Goal: Task Accomplishment & Management: Manage account settings

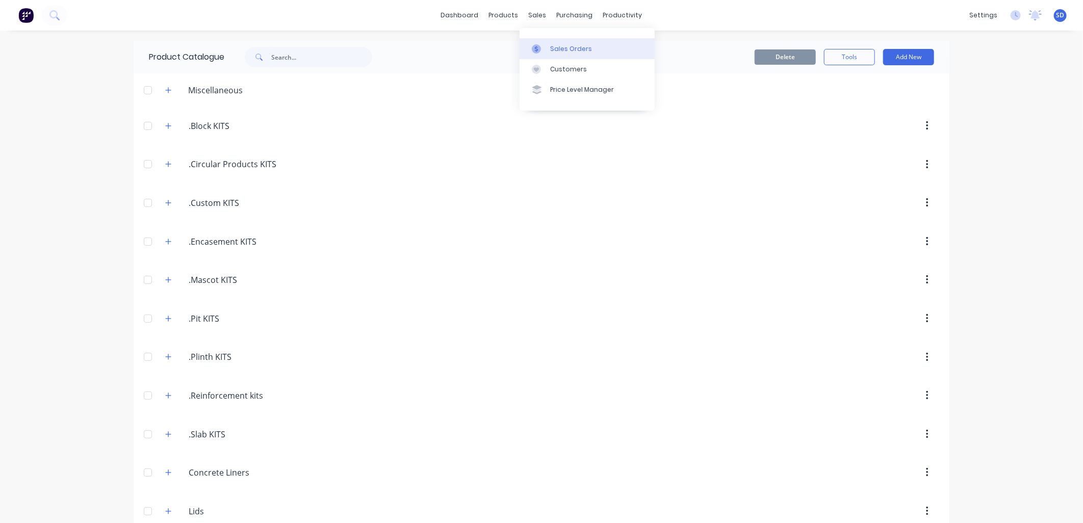
click at [559, 48] on div "Sales Orders" at bounding box center [571, 48] width 42 height 9
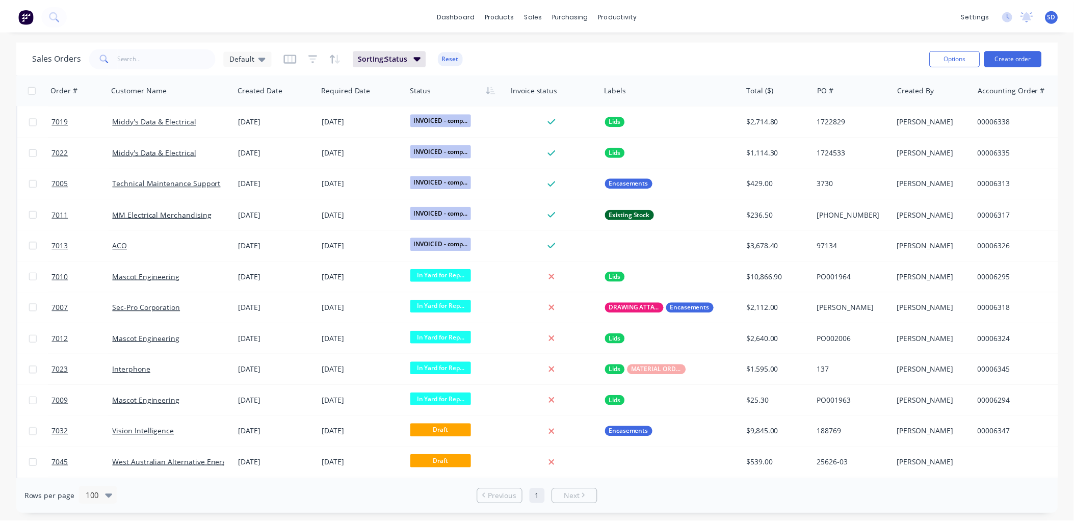
scroll to position [906, 0]
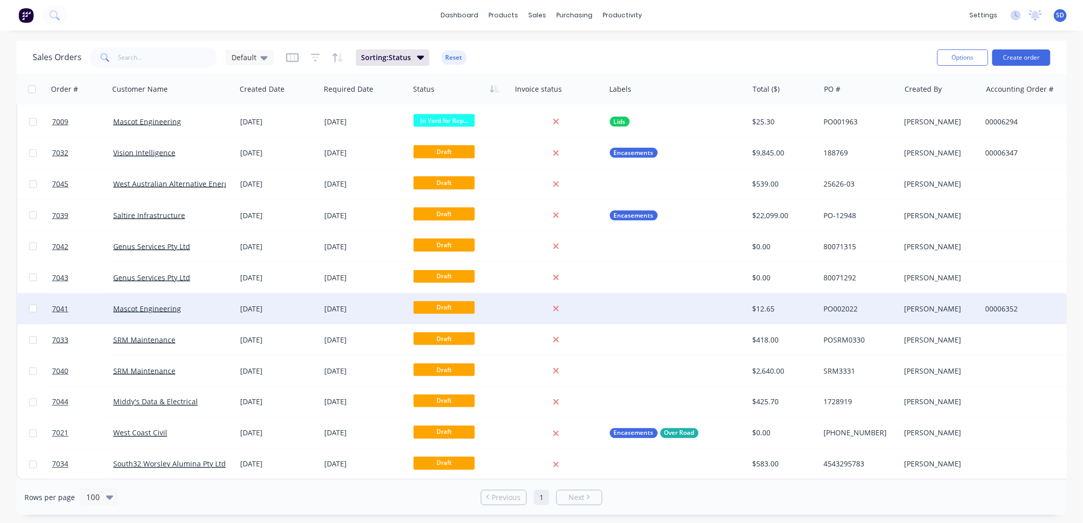
click at [197, 304] on div "Mascot Engineering" at bounding box center [169, 309] width 113 height 10
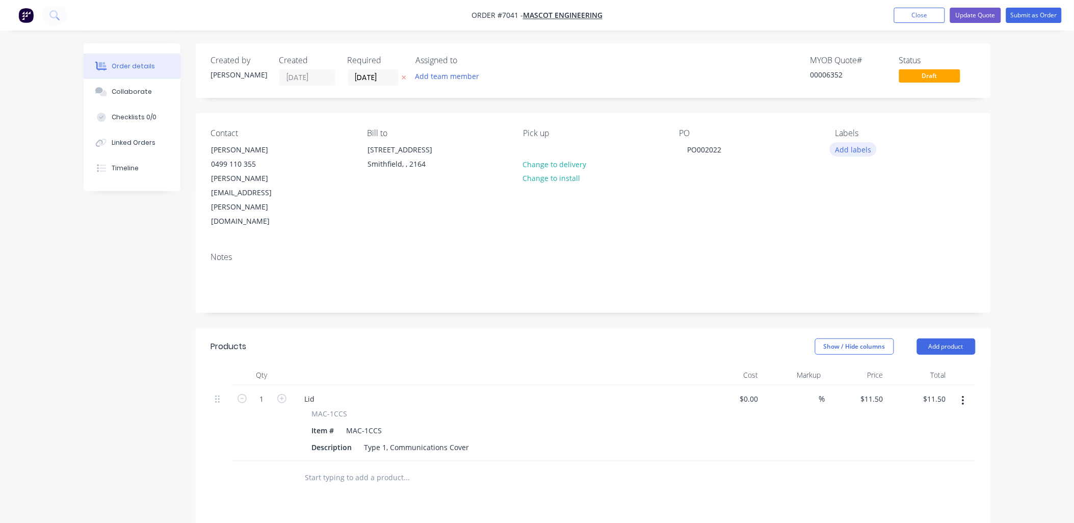
click at [864, 150] on button "Add labels" at bounding box center [853, 149] width 47 height 14
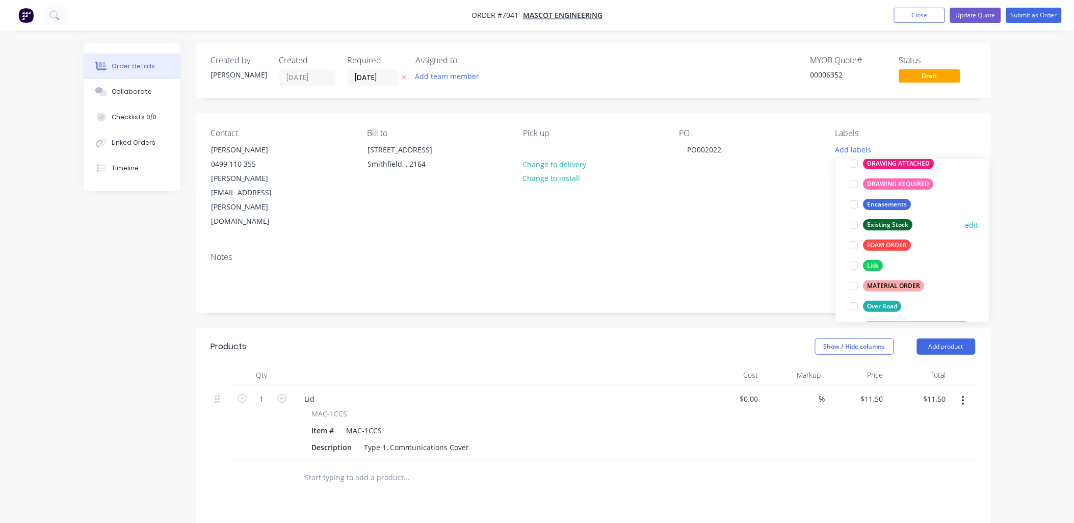
scroll to position [113, 0]
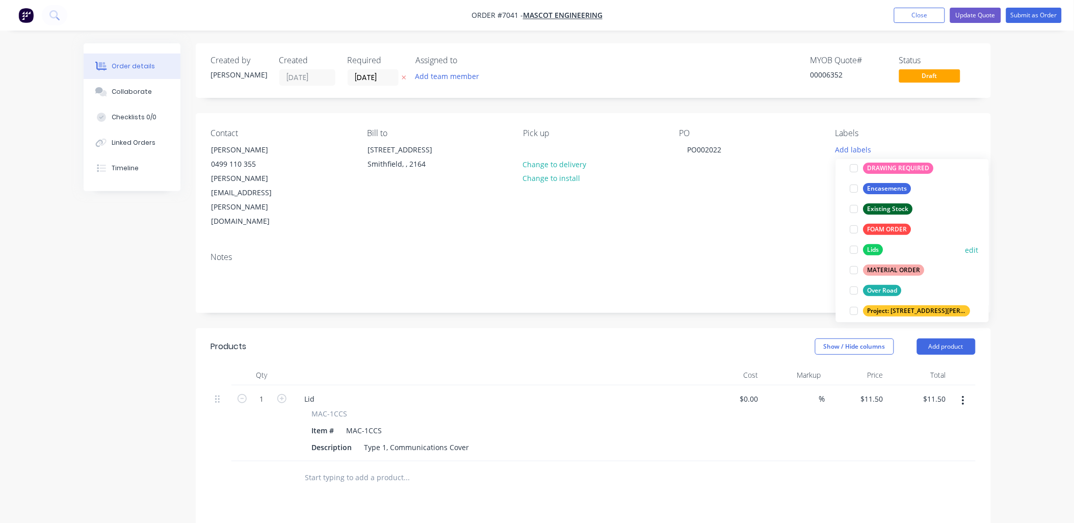
click at [854, 250] on div at bounding box center [854, 250] width 20 height 20
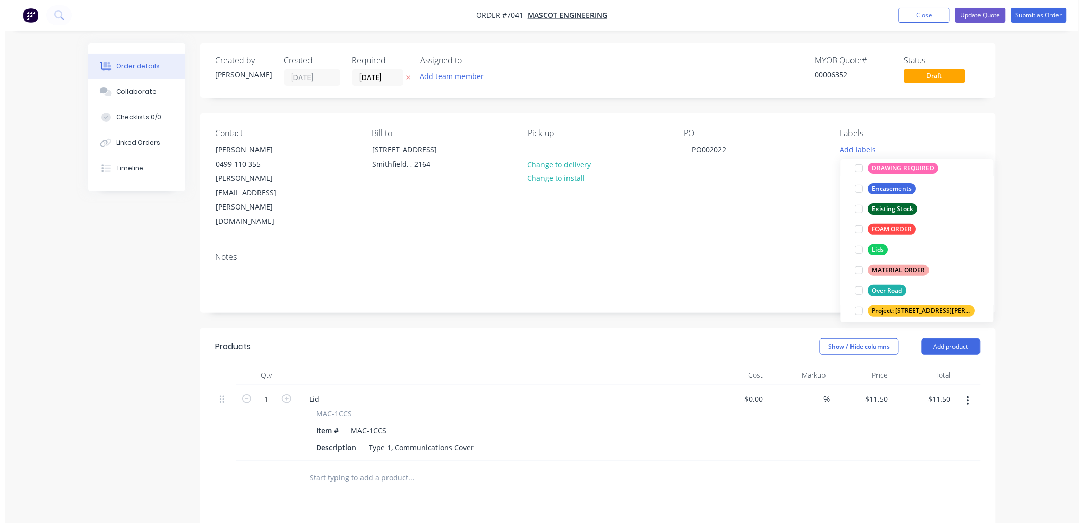
scroll to position [0, 0]
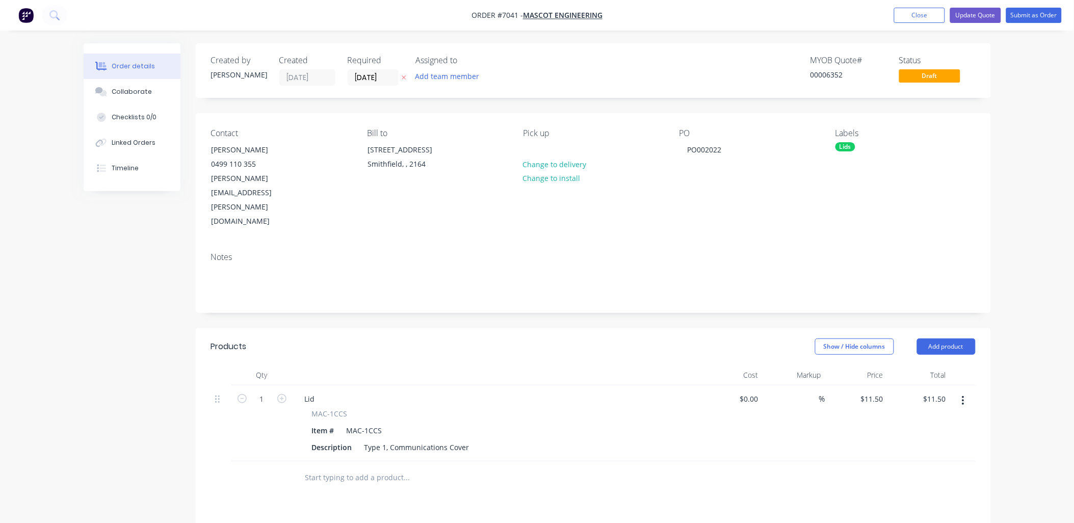
click at [1022, 148] on div "Order details Collaborate Checklists 0/0 Linked Orders Timeline Order details C…" at bounding box center [537, 377] width 1074 height 754
click at [921, 18] on button "Close" at bounding box center [919, 15] width 51 height 15
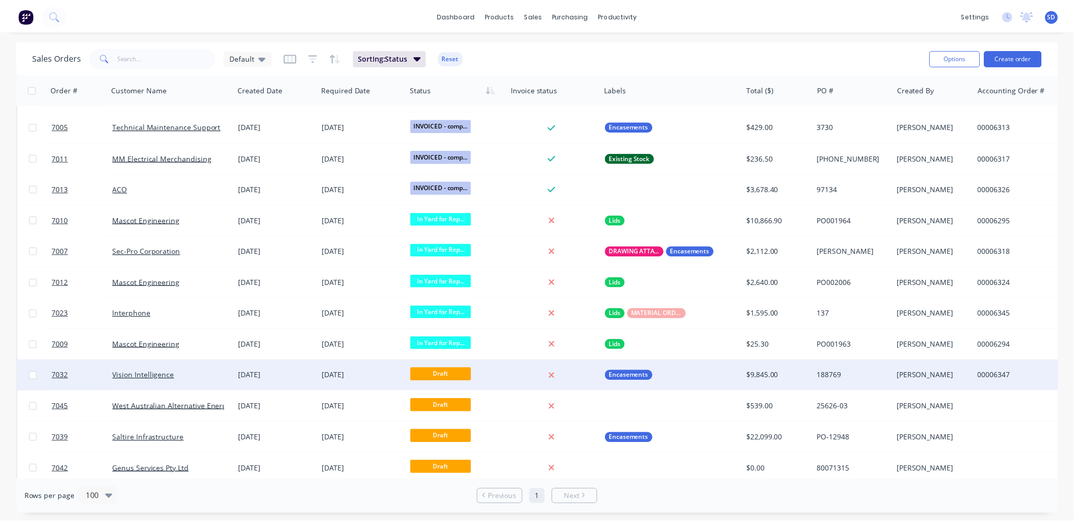
scroll to position [906, 0]
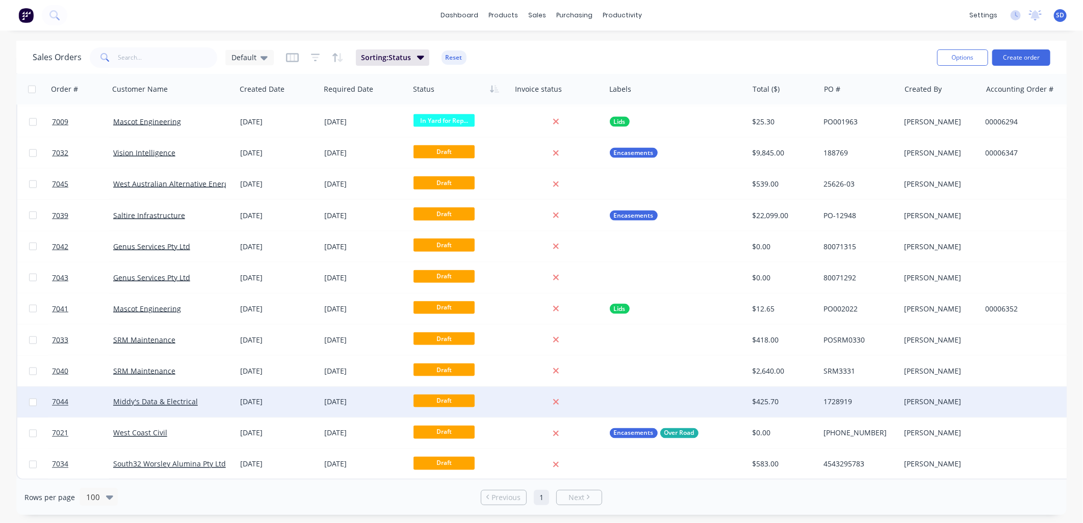
click at [202, 397] on div "Middy's Data & Electrical" at bounding box center [169, 402] width 113 height 10
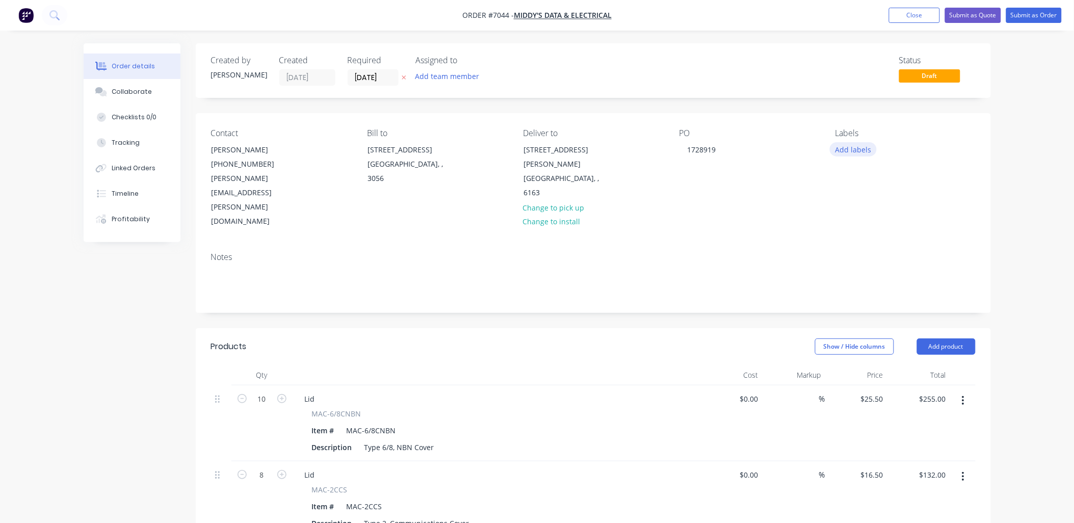
click at [853, 150] on button "Add labels" at bounding box center [853, 149] width 47 height 14
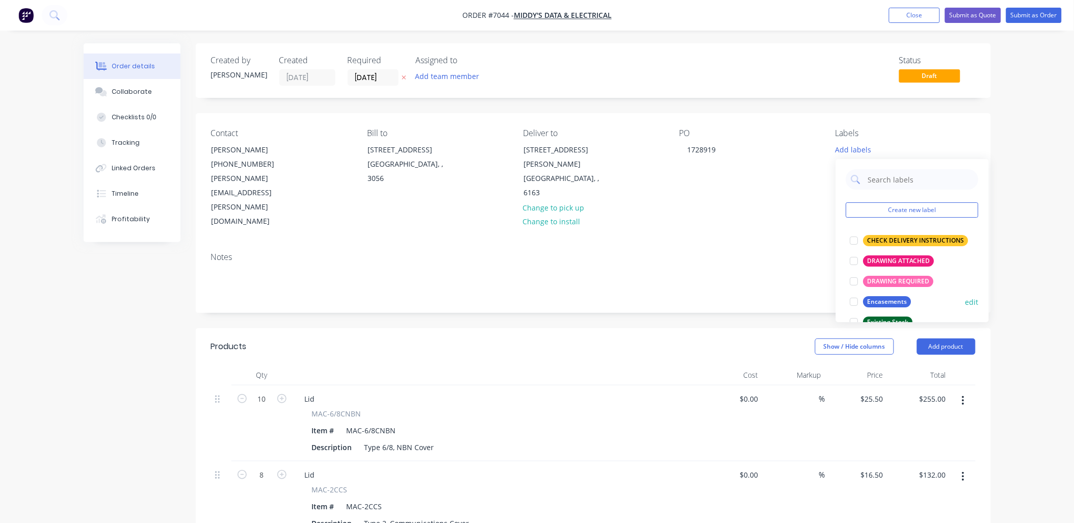
scroll to position [113, 0]
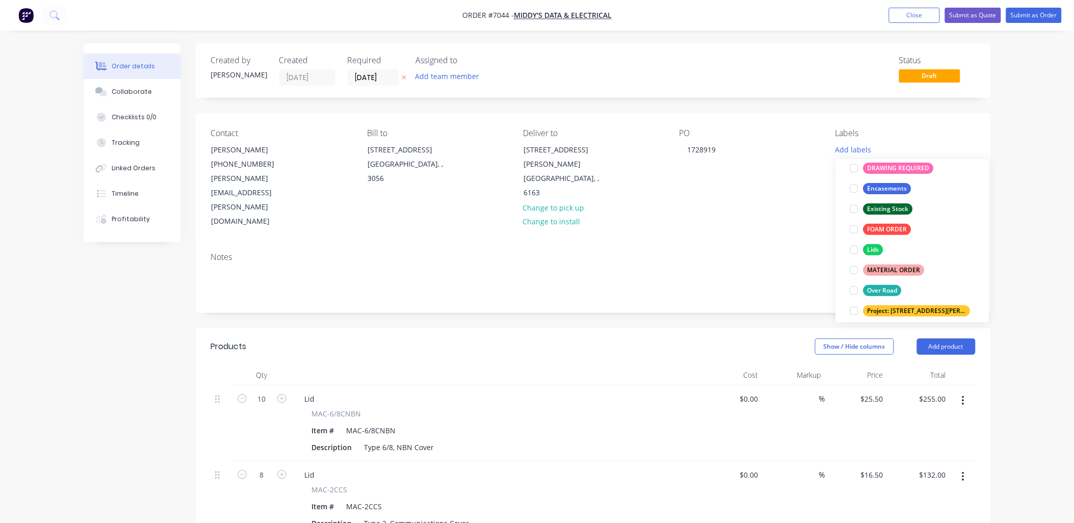
click at [854, 249] on div at bounding box center [854, 250] width 20 height 20
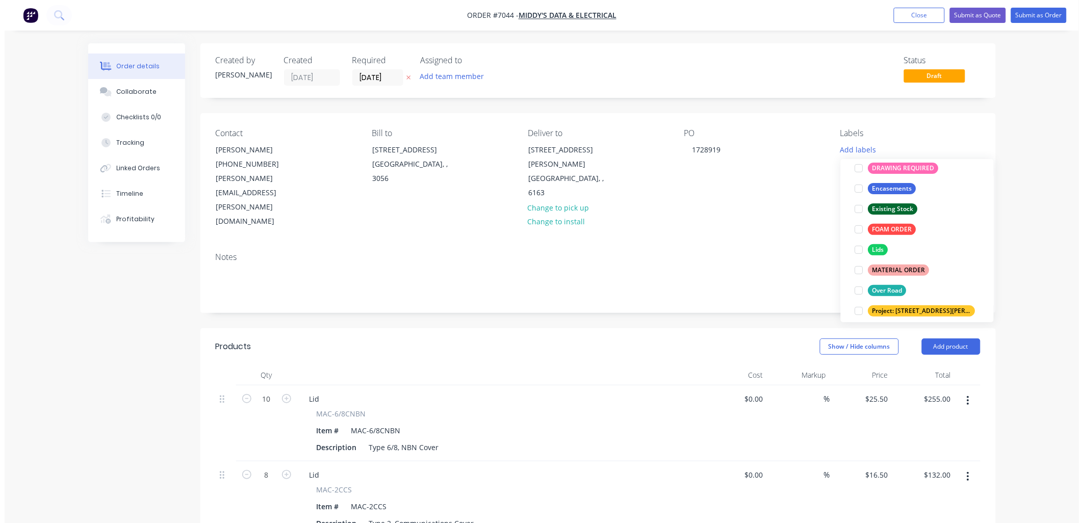
scroll to position [0, 0]
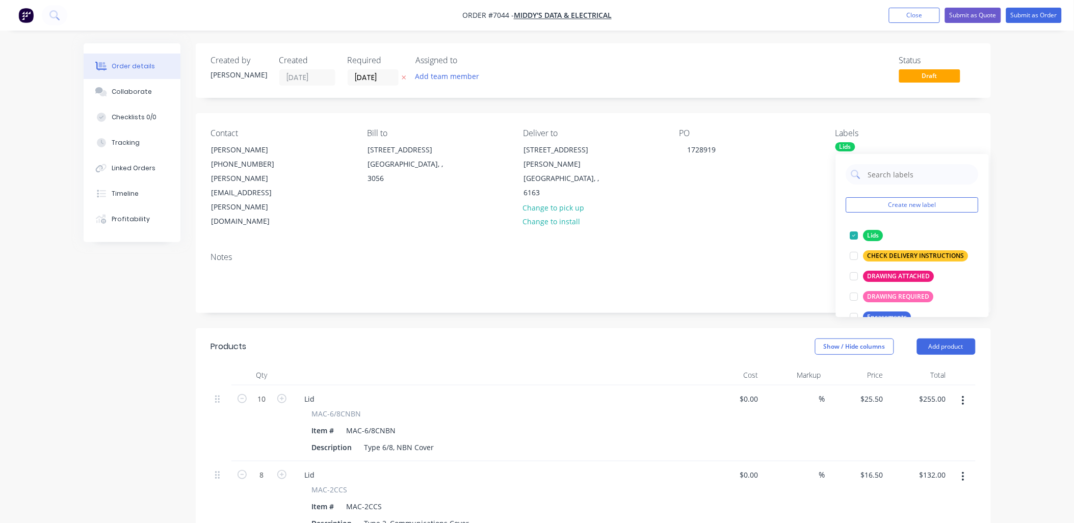
click at [997, 151] on div "Order details Collaborate Checklists 0/0 Tracking Linked Orders Timeline Profit…" at bounding box center [537, 436] width 928 height 787
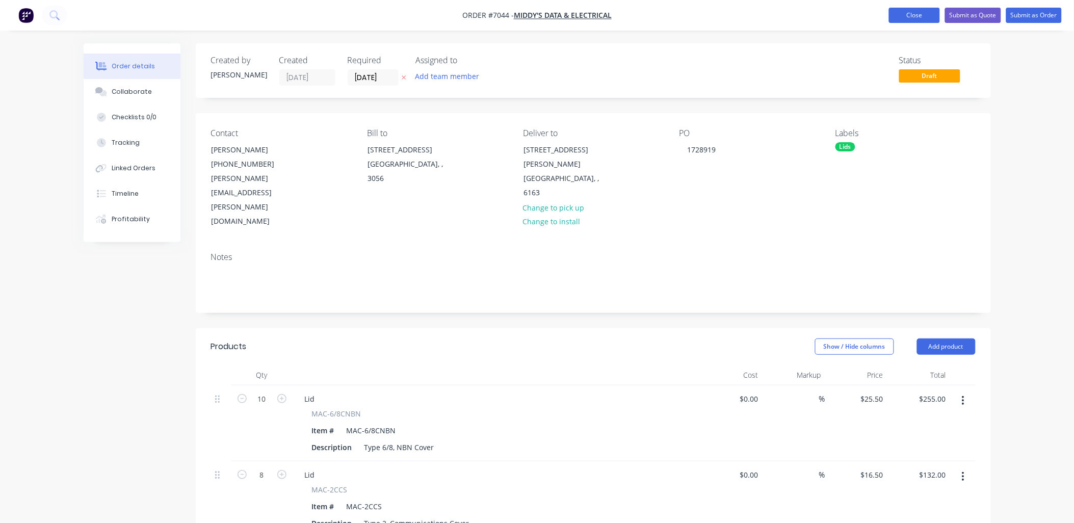
click at [925, 10] on button "Close" at bounding box center [914, 15] width 51 height 15
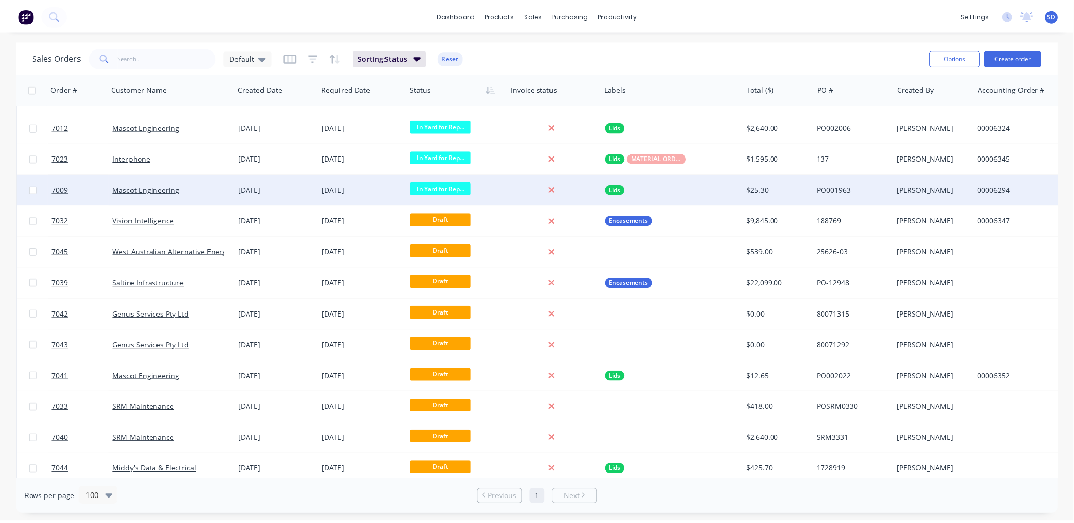
scroll to position [906, 0]
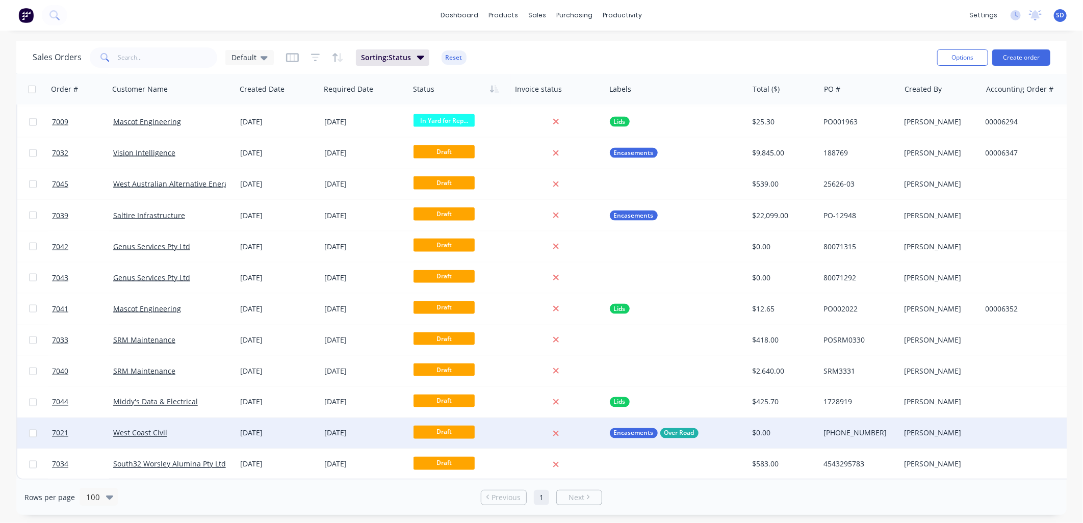
click at [189, 428] on div "West Coast Civil" at bounding box center [169, 433] width 113 height 10
